Goal: Information Seeking & Learning: Check status

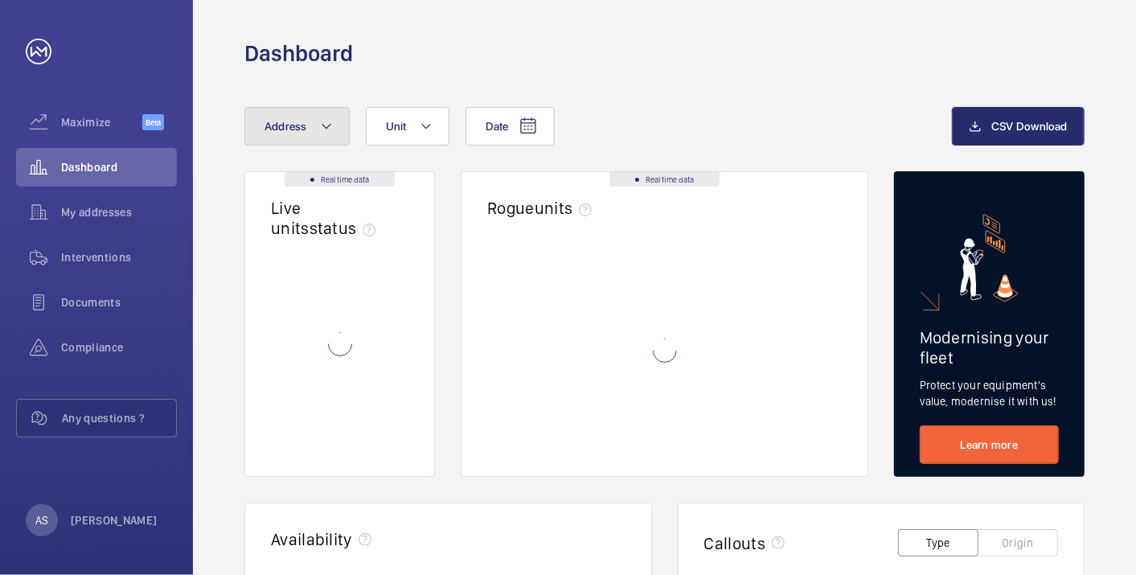
click at [281, 133] on button "Address" at bounding box center [296, 126] width 105 height 39
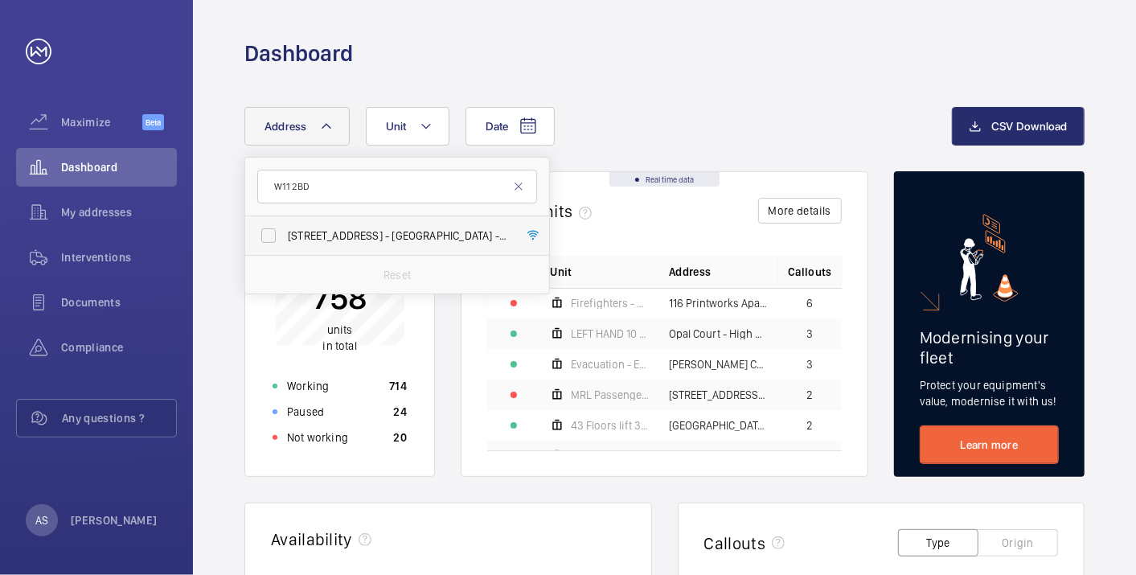
type input "W11 2BD"
click at [399, 229] on span "[STREET_ADDRESS]" at bounding box center [398, 235] width 221 height 16
click at [285, 229] on input "[STREET_ADDRESS]" at bounding box center [268, 235] width 32 height 32
checkbox input "true"
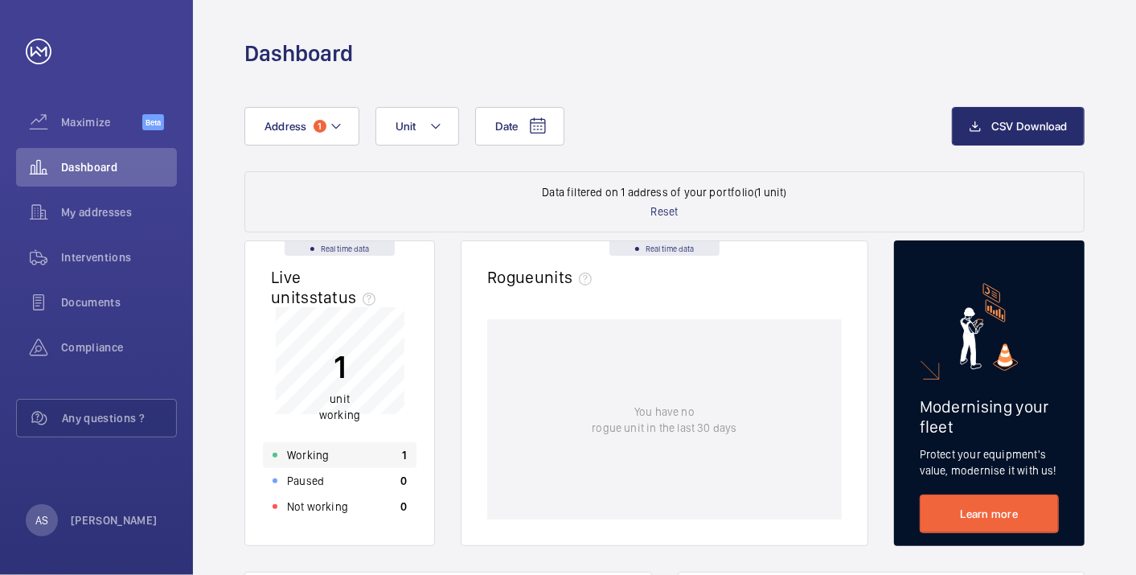
click at [386, 451] on div "Working 1" at bounding box center [340, 455] width 154 height 26
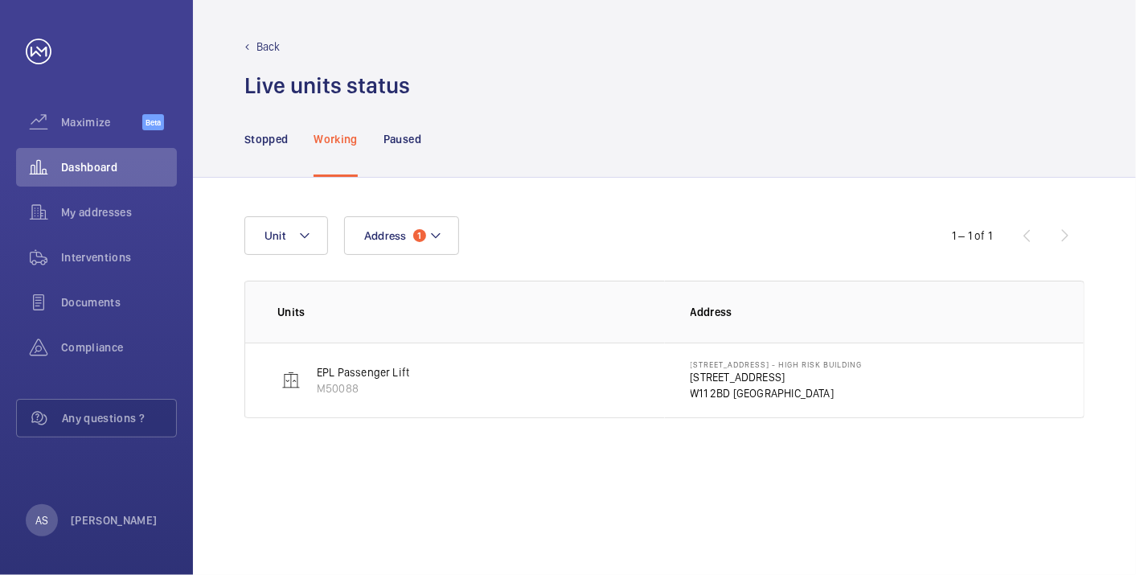
click at [723, 374] on p "[STREET_ADDRESS]" at bounding box center [776, 377] width 172 height 16
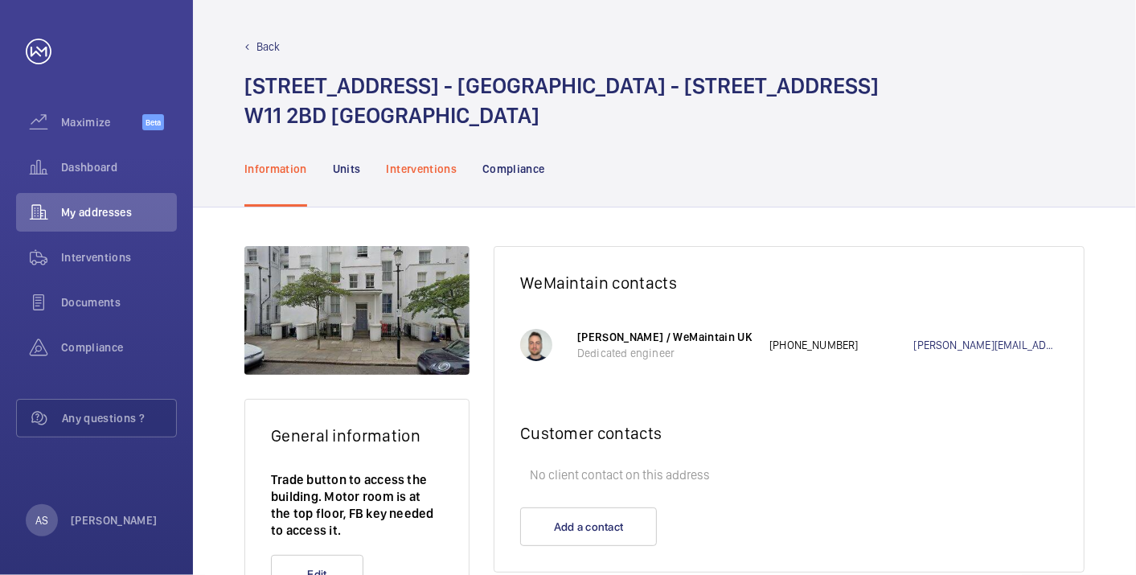
click at [418, 161] on p "Interventions" at bounding box center [422, 169] width 71 height 16
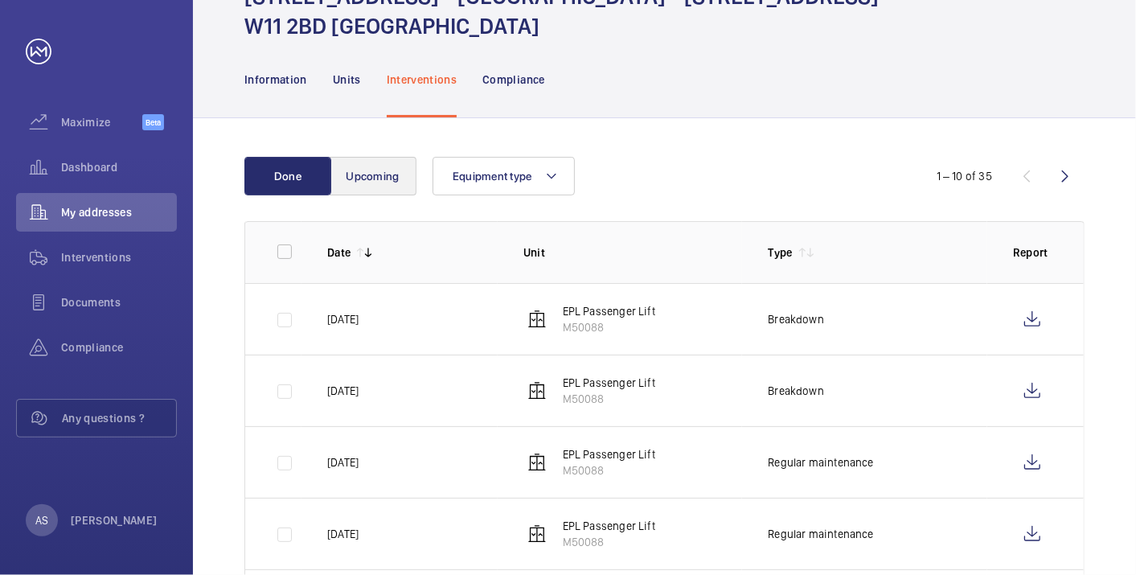
scroll to position [178, 0]
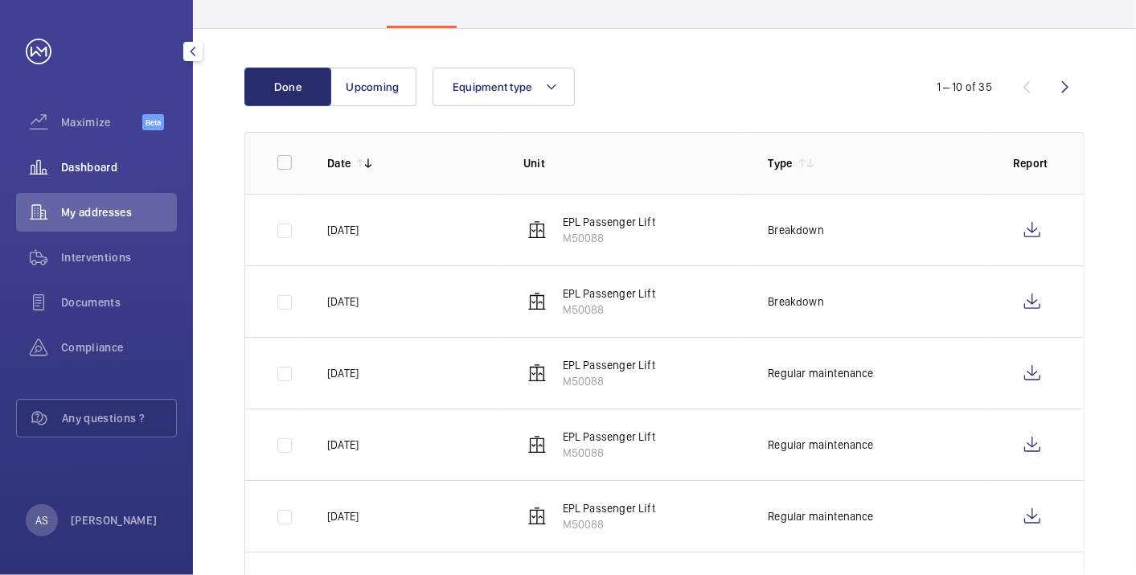
click at [93, 176] on div "Dashboard" at bounding box center [96, 167] width 161 height 39
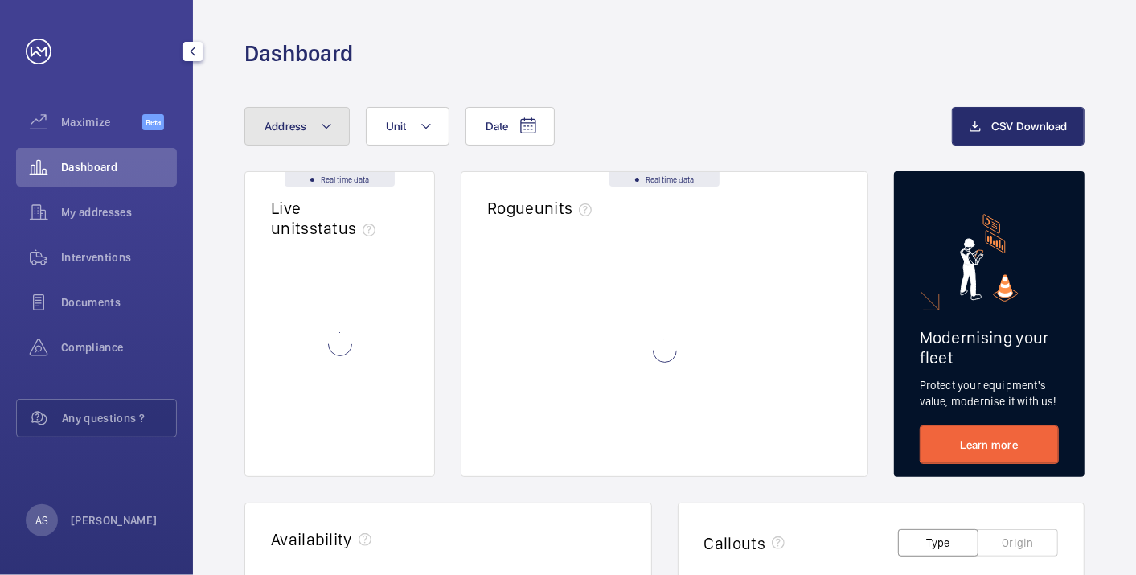
click at [285, 137] on button "Address" at bounding box center [296, 126] width 105 height 39
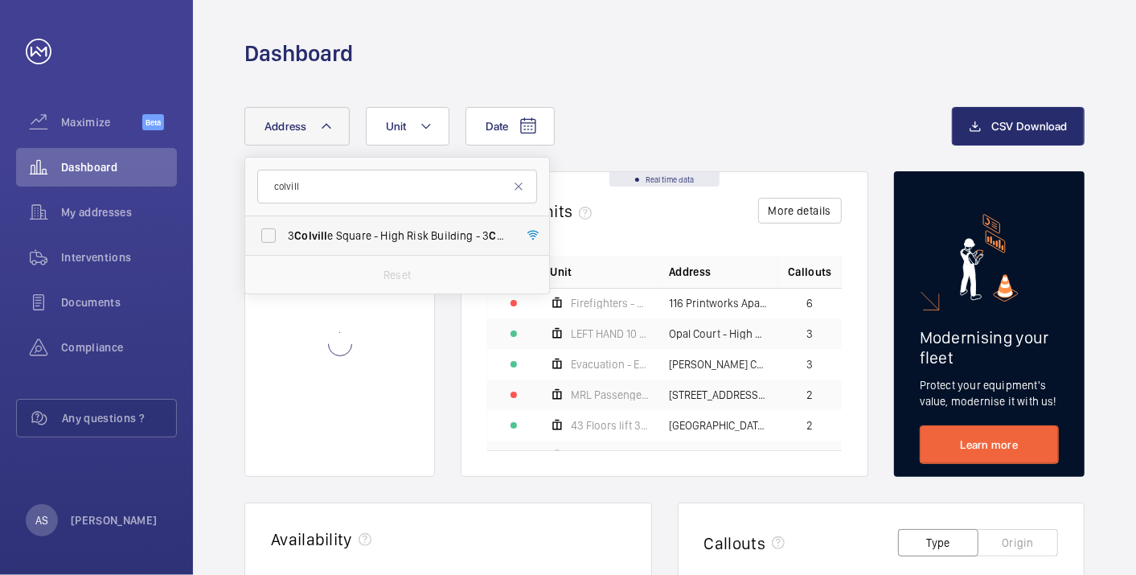
type input "colvill"
click at [333, 231] on span "3 [GEOGRAPHIC_DATA] - High Risk Building - [STREET_ADDRESS]" at bounding box center [398, 235] width 221 height 16
click at [285, 231] on input "3 [GEOGRAPHIC_DATA] - High Risk Building - [STREET_ADDRESS]" at bounding box center [268, 235] width 32 height 32
checkbox input "true"
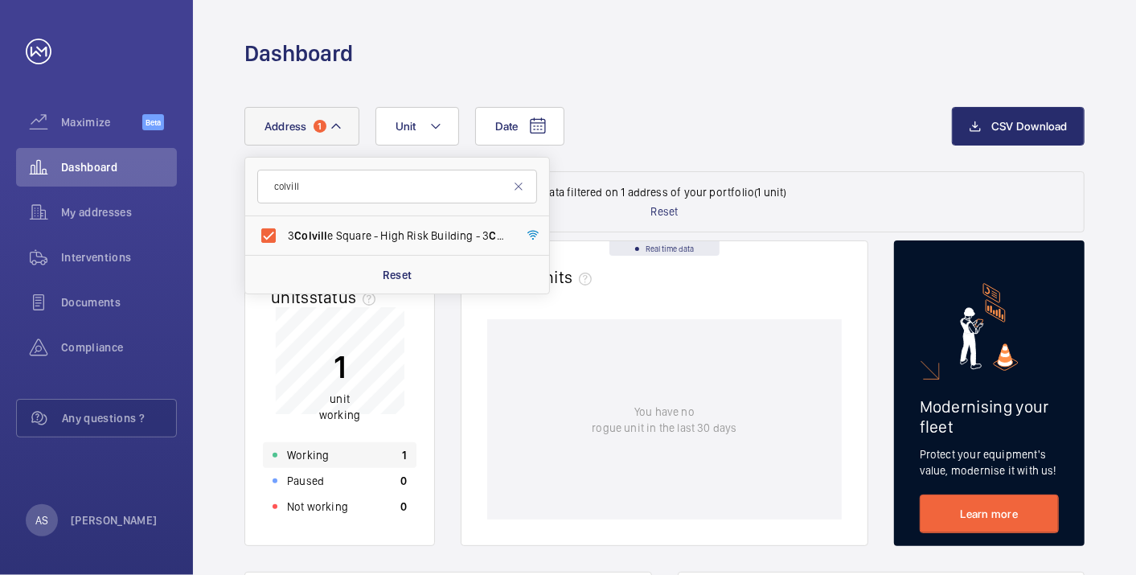
click at [368, 448] on div "Working 1" at bounding box center [340, 455] width 154 height 26
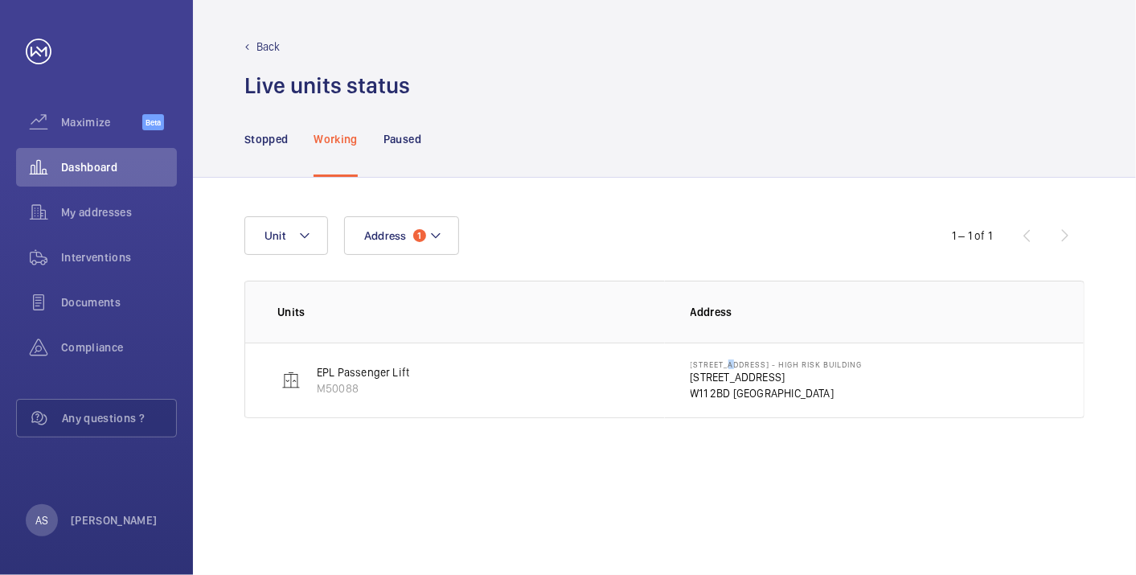
click at [725, 363] on p "[STREET_ADDRESS] - High Risk Building" at bounding box center [776, 364] width 172 height 10
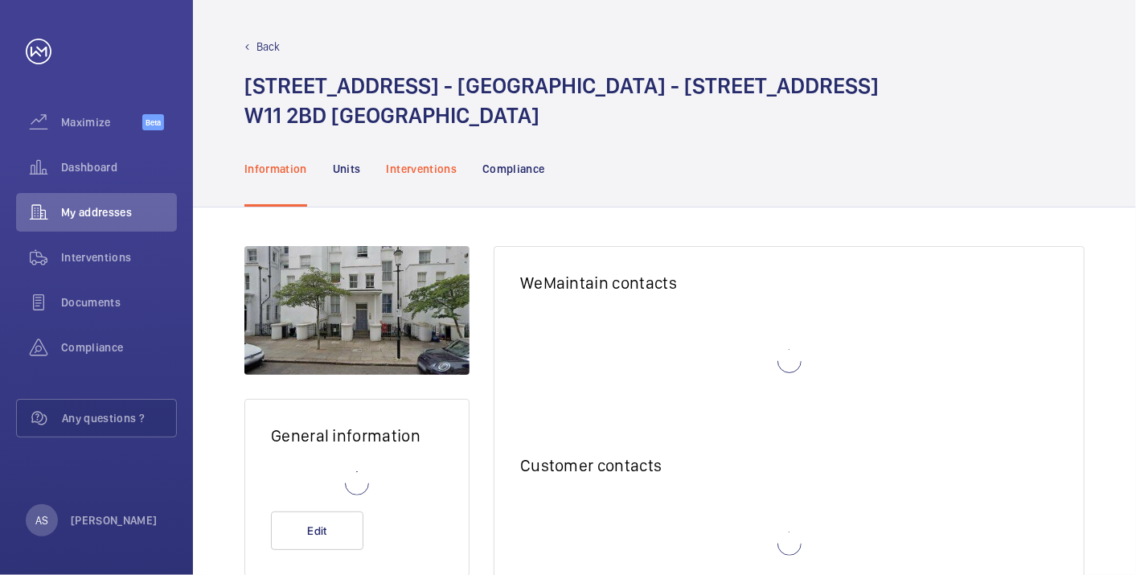
click at [402, 164] on p "Interventions" at bounding box center [422, 169] width 71 height 16
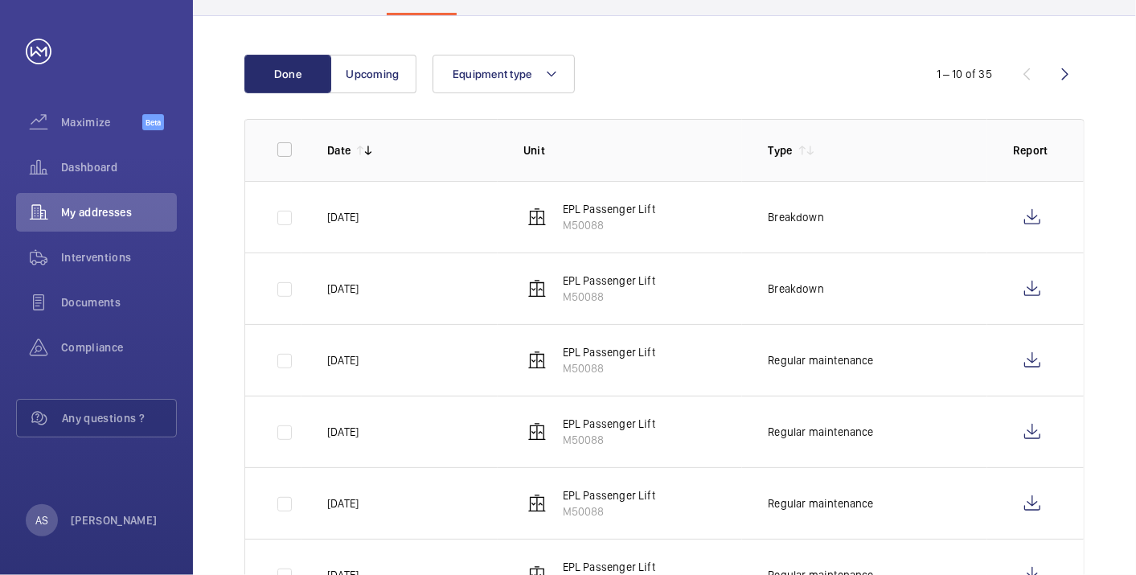
scroll to position [89, 0]
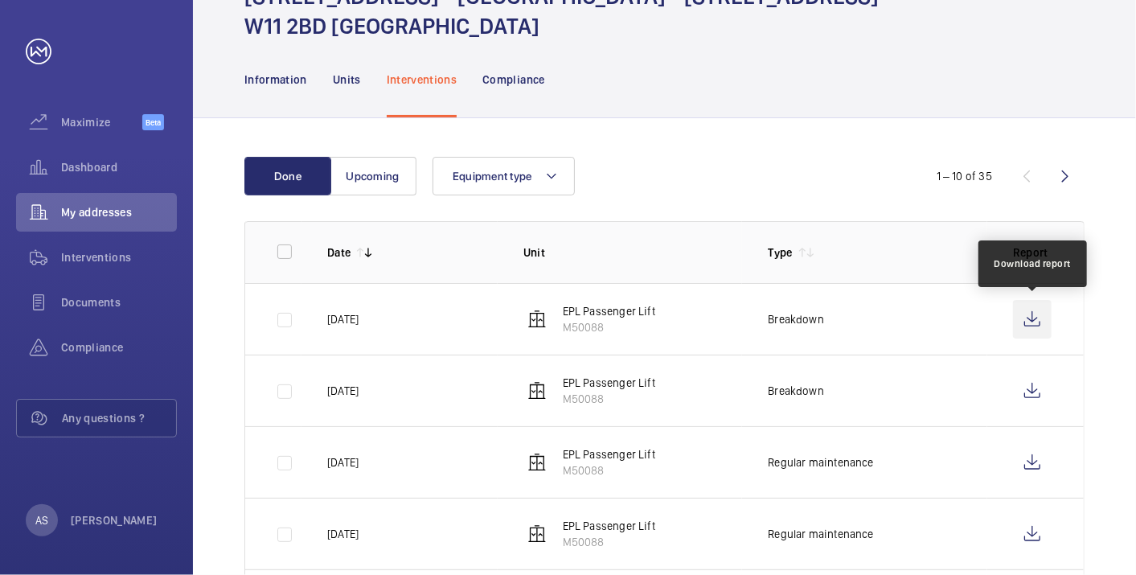
click at [1035, 313] on wm-front-icon-button at bounding box center [1032, 319] width 39 height 39
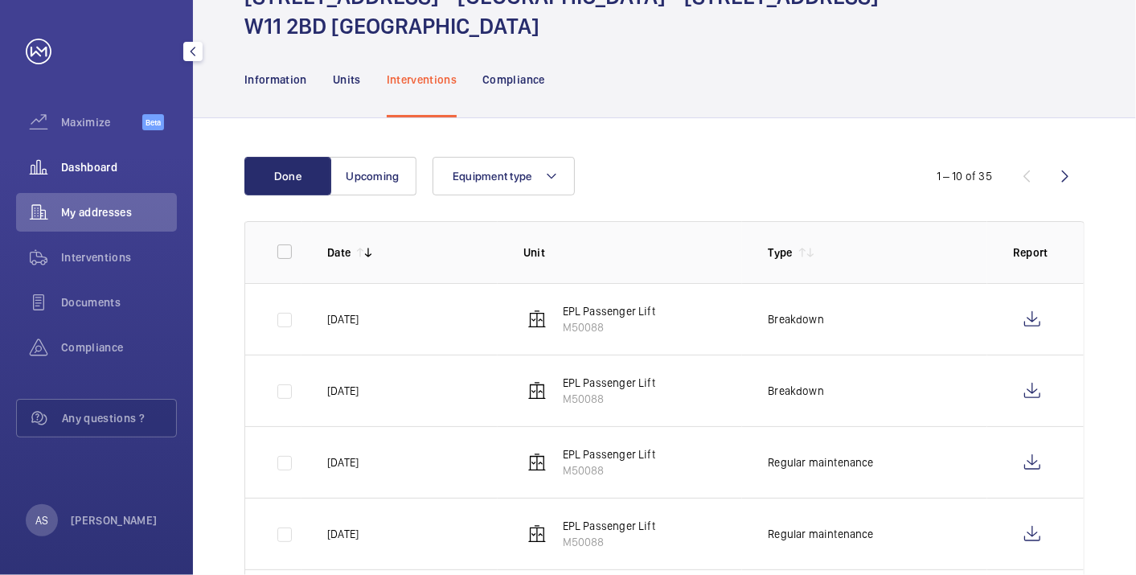
click at [84, 153] on div "Dashboard" at bounding box center [96, 167] width 161 height 39
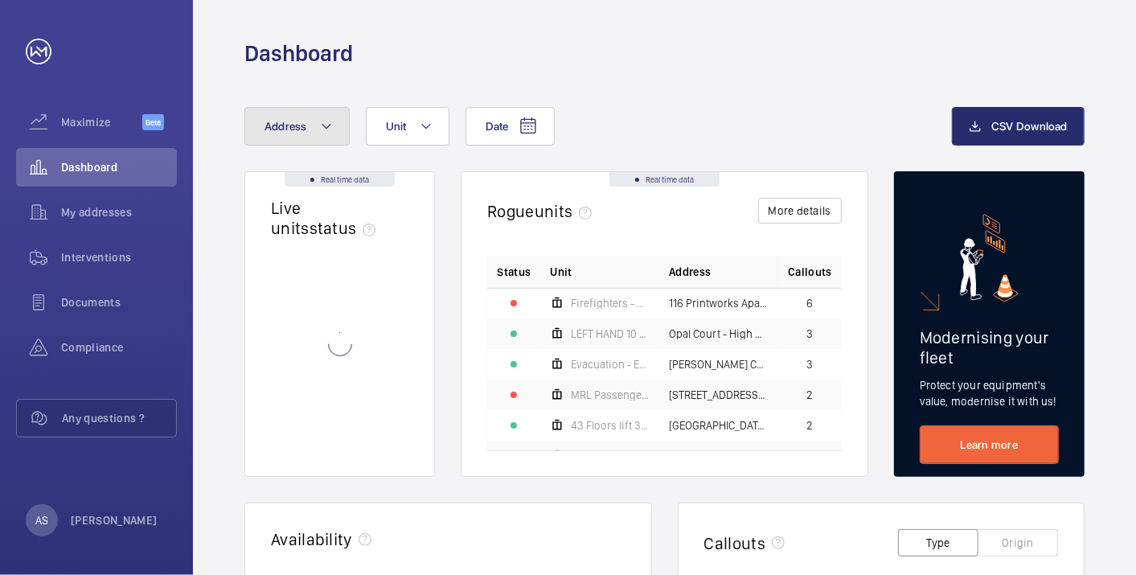
click at [317, 132] on button "Address" at bounding box center [296, 126] width 105 height 39
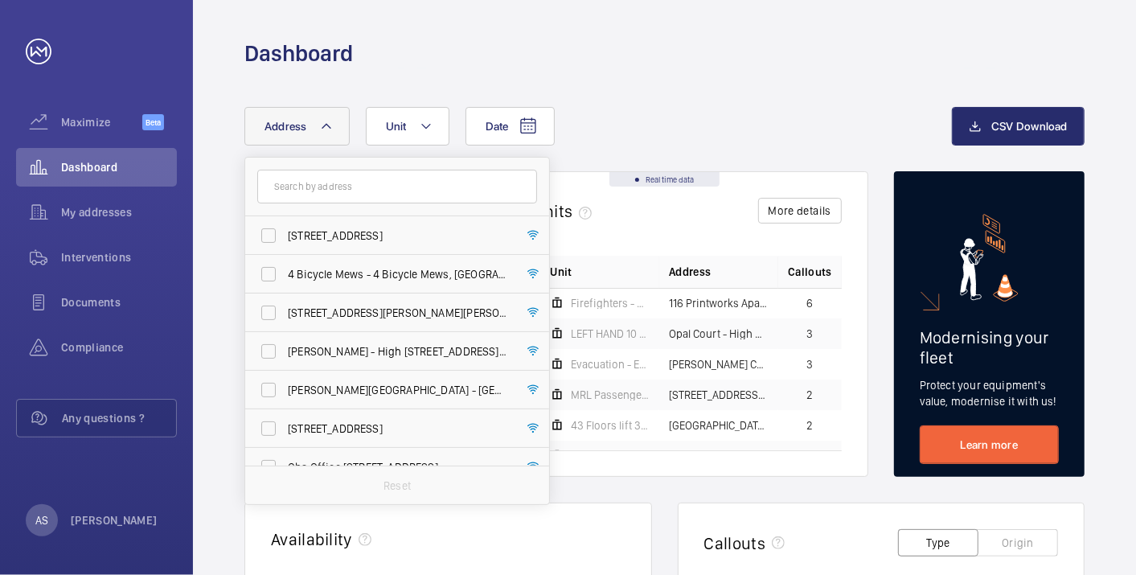
click at [318, 183] on input "text" at bounding box center [397, 187] width 280 height 34
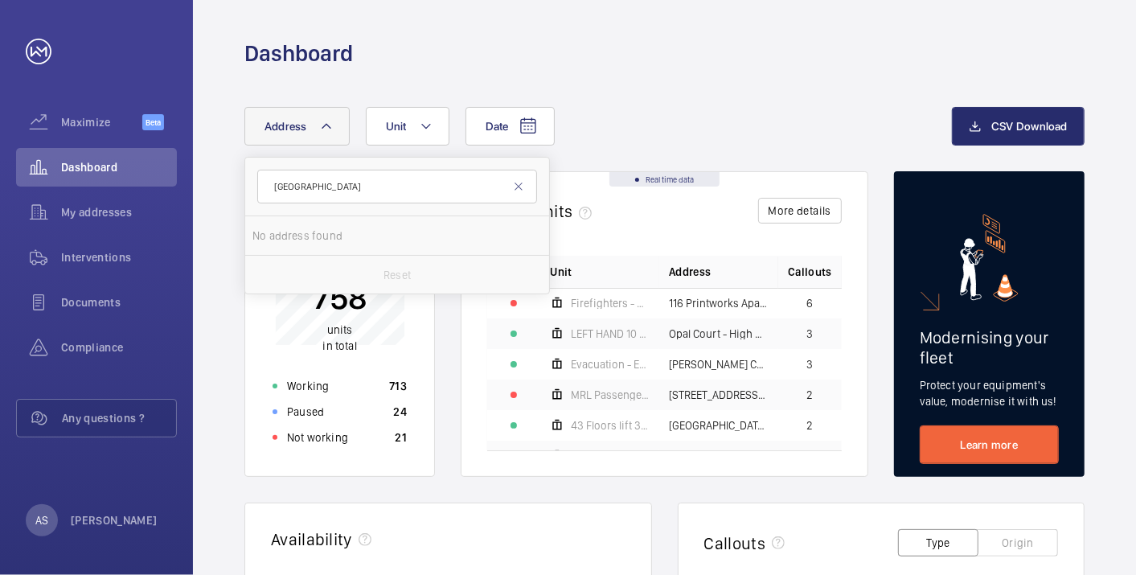
type input "[GEOGRAPHIC_DATA]"
drag, startPoint x: 411, startPoint y: 223, endPoint x: 420, endPoint y: 223, distance: 8.8
click at [412, 223] on label "[GEOGRAPHIC_DATA] - [STREET_ADDRESS]" at bounding box center [385, 235] width 280 height 39
click at [285, 223] on input "[GEOGRAPHIC_DATA] - [STREET_ADDRESS]" at bounding box center [268, 235] width 32 height 32
checkbox input "true"
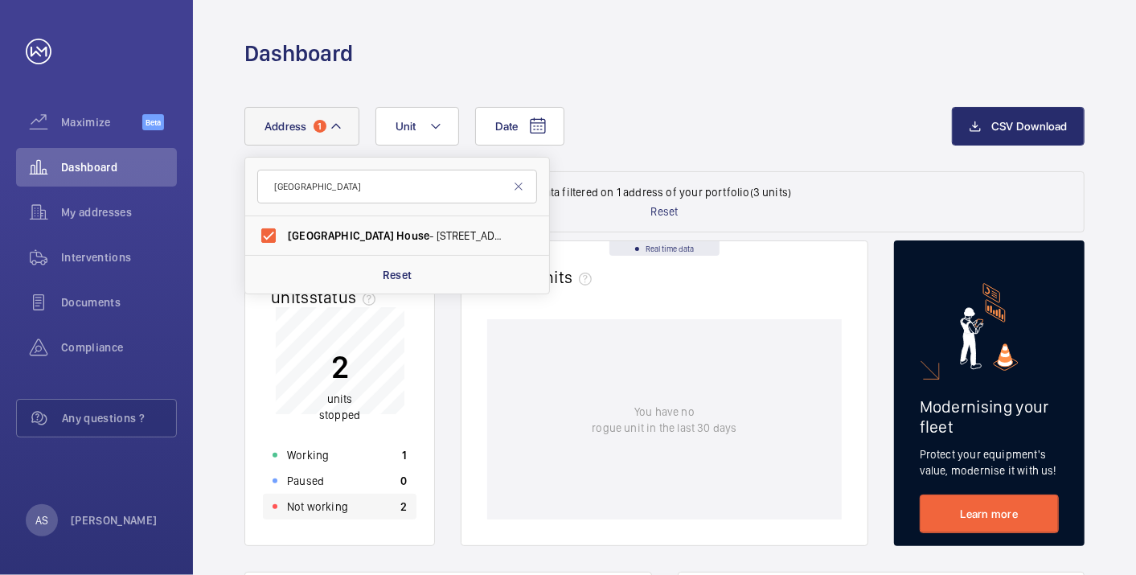
click at [404, 507] on p "2" at bounding box center [403, 506] width 6 height 16
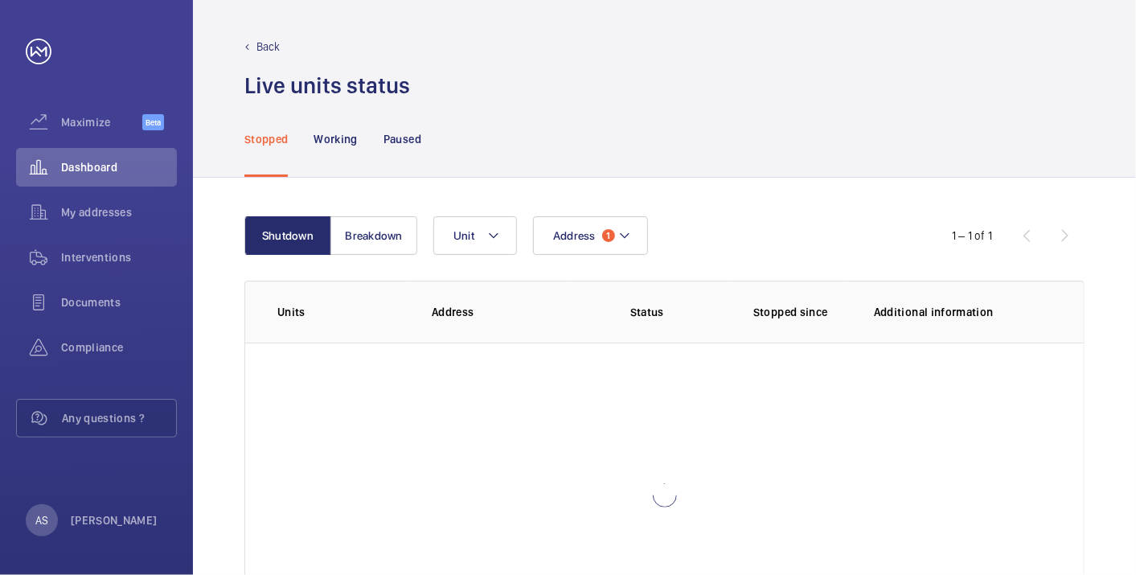
scroll to position [89, 0]
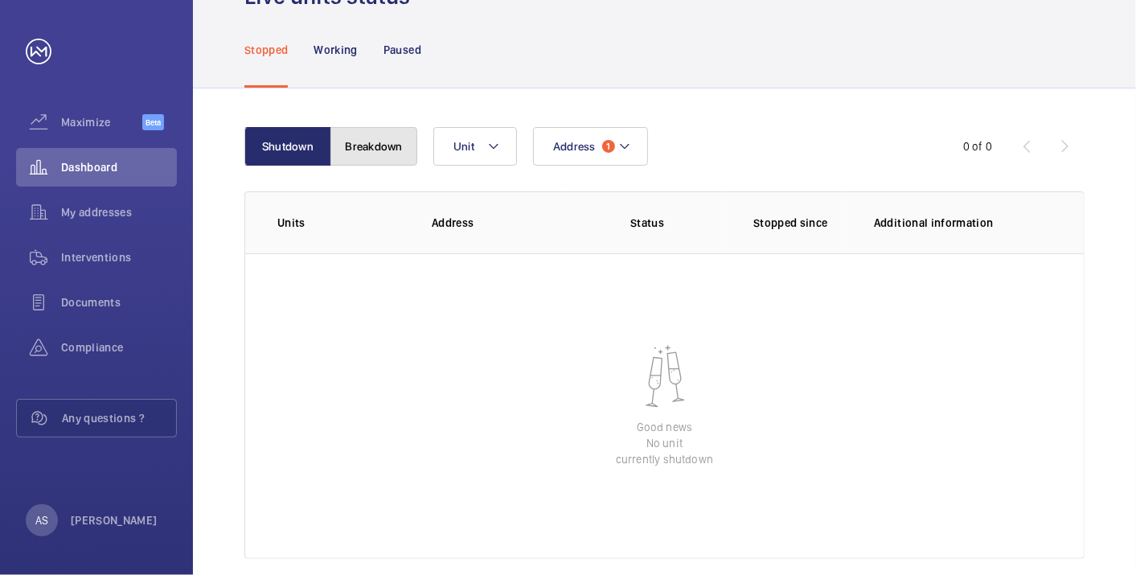
click at [338, 162] on button "Breakdown" at bounding box center [373, 146] width 87 height 39
